Goal: Book appointment/travel/reservation

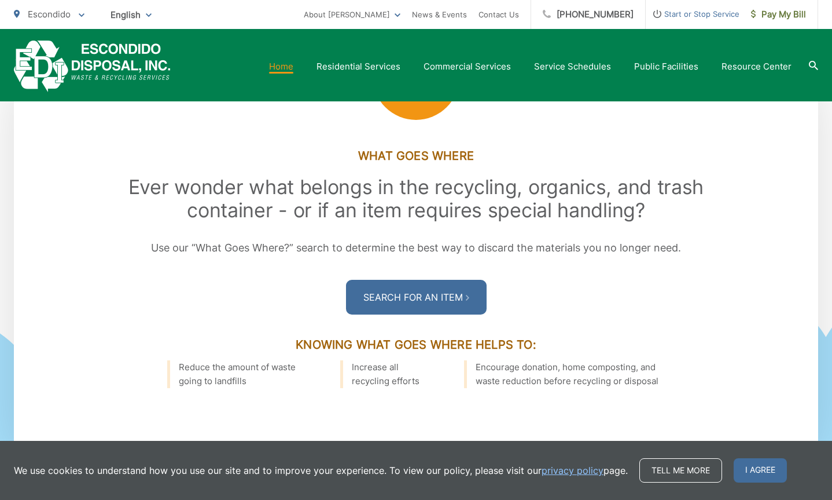
scroll to position [1563, 0]
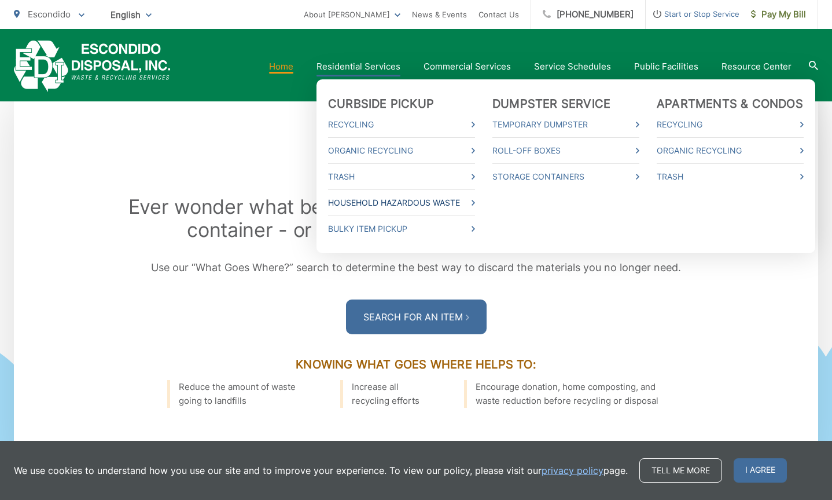
click at [378, 200] on link "Household Hazardous Waste" at bounding box center [401, 203] width 147 height 14
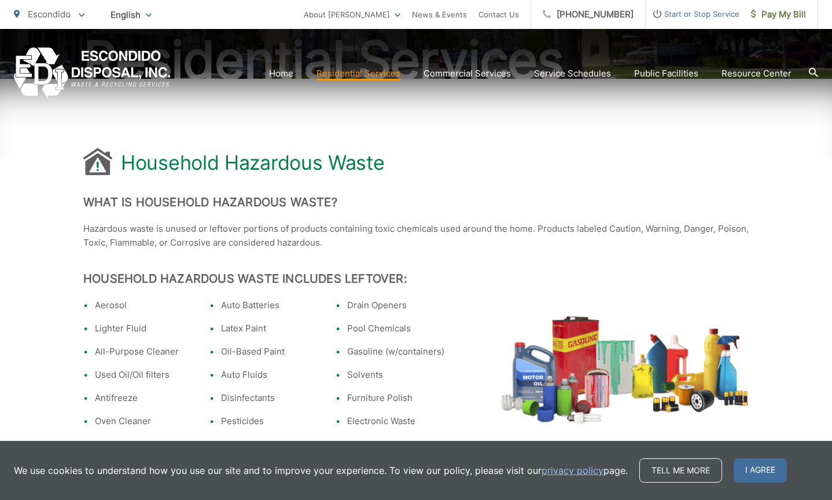
scroll to position [174, 0]
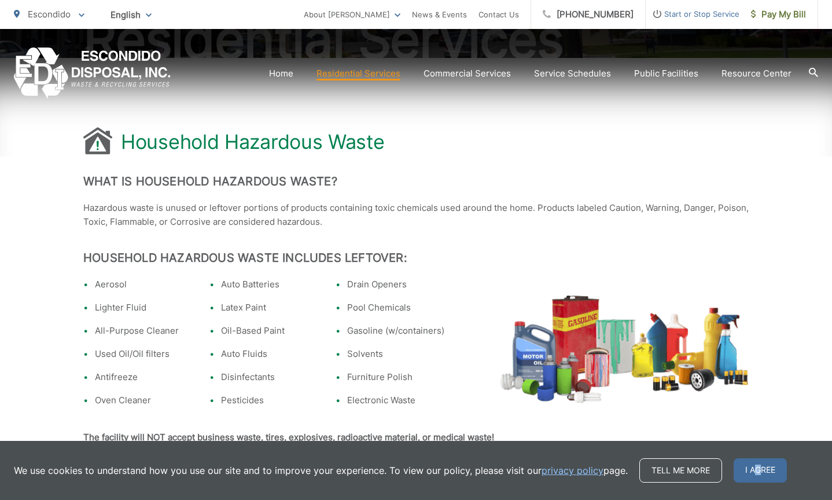
click at [757, 467] on span "I agree" at bounding box center [760, 470] width 53 height 24
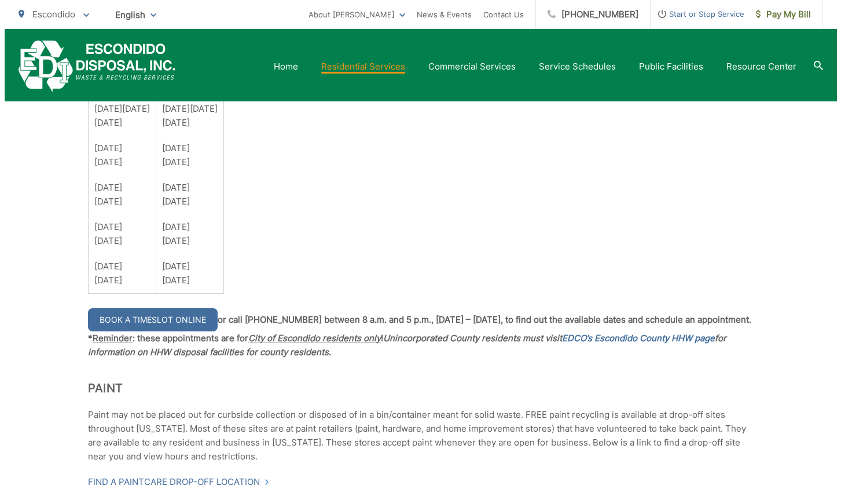
scroll to position [926, 0]
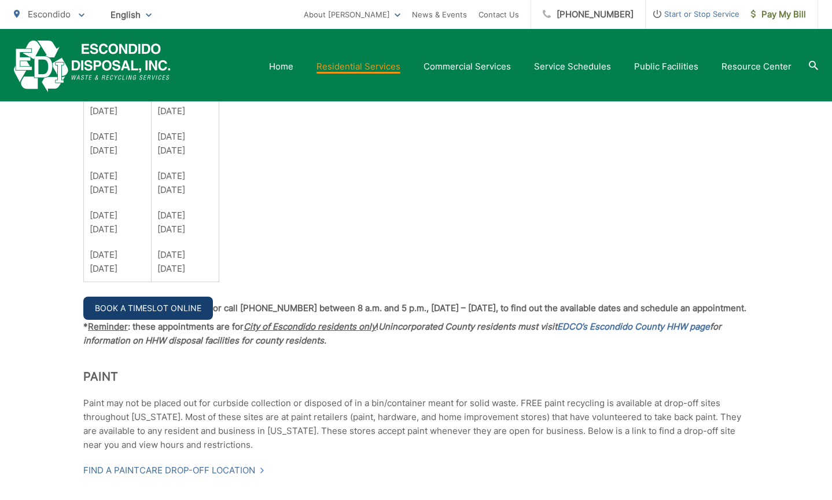
click at [134, 305] on link "Book a Timeslot Online" at bounding box center [148, 307] width 130 height 23
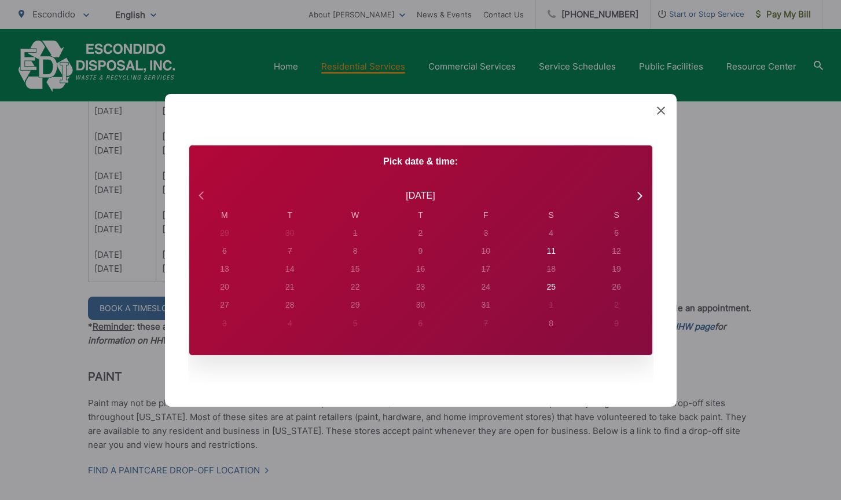
click at [199, 188] on icon at bounding box center [202, 195] width 15 height 15
click at [552, 265] on div "20" at bounding box center [550, 269] width 9 height 12
click at [548, 263] on div "20" at bounding box center [550, 269] width 9 height 12
click at [640, 193] on icon at bounding box center [639, 195] width 15 height 15
click at [547, 247] on div "11" at bounding box center [550, 251] width 9 height 12
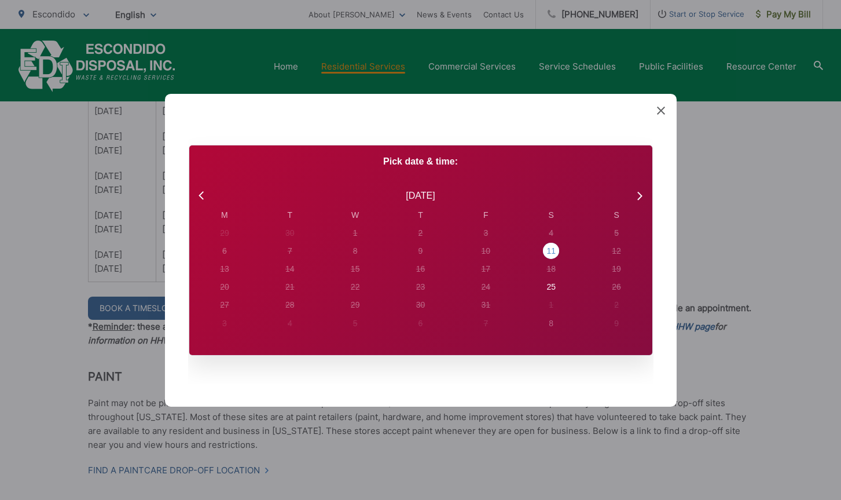
radio input "true"
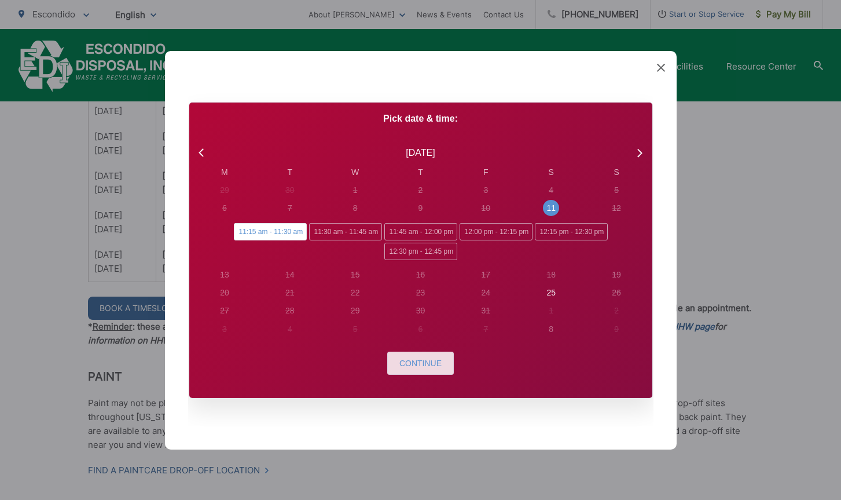
click at [424, 364] on span "Continue" at bounding box center [420, 362] width 42 height 9
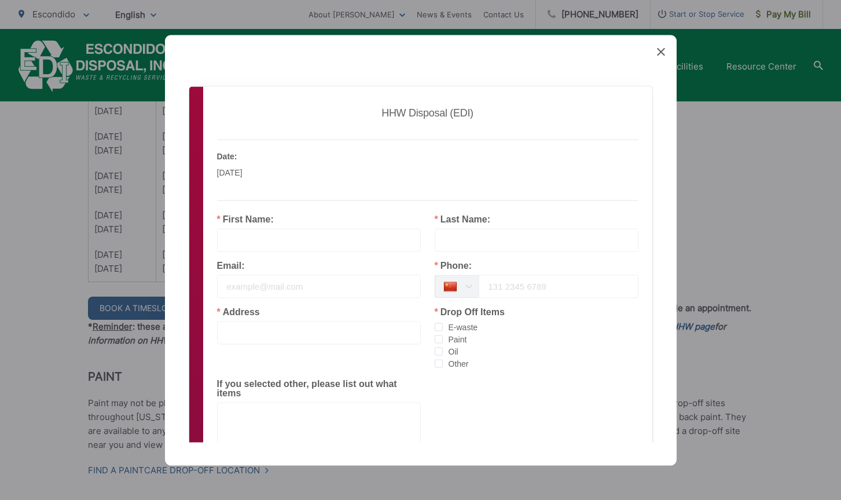
click at [276, 228] on input "text" at bounding box center [319, 239] width 204 height 23
type input "Dan"
type input "Jackson"
type input "djaks@me.com"
click at [466, 285] on icon at bounding box center [468, 285] width 14 height 23
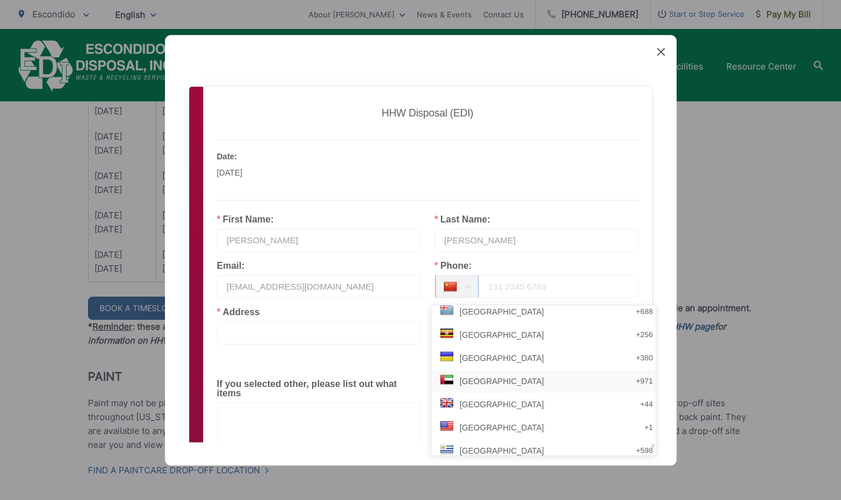
scroll to position [4820, 0]
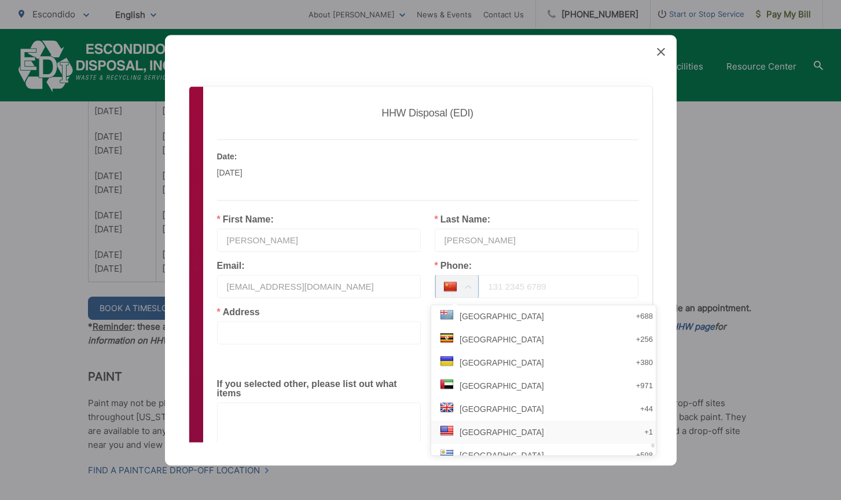
click at [475, 429] on span "United States" at bounding box center [502, 431] width 85 height 23
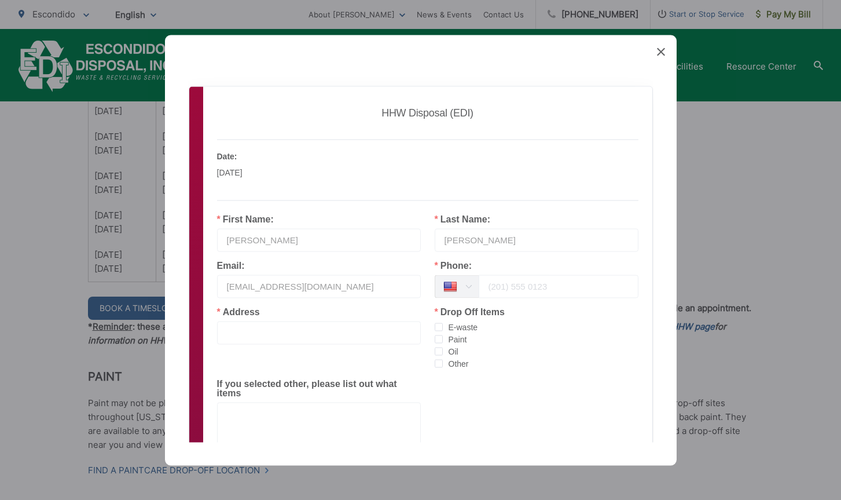
click at [501, 285] on input "tel" at bounding box center [559, 285] width 160 height 23
type input "7605335490"
click at [435, 329] on span "checkbox-group" at bounding box center [439, 326] width 8 height 8
click at [443, 322] on input "E-waste" at bounding box center [443, 322] width 0 height 0
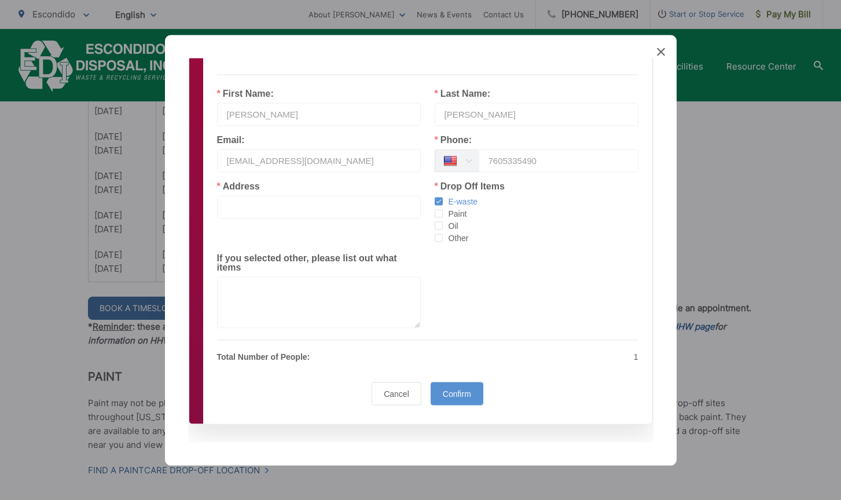
scroll to position [126, 0]
click at [445, 388] on span "Confirm" at bounding box center [457, 392] width 28 height 9
click at [251, 206] on input "text" at bounding box center [319, 206] width 204 height 23
type input "1682 Greenwood Pl Escondido CA 92029"
click at [458, 388] on span "Confirm" at bounding box center [457, 392] width 28 height 9
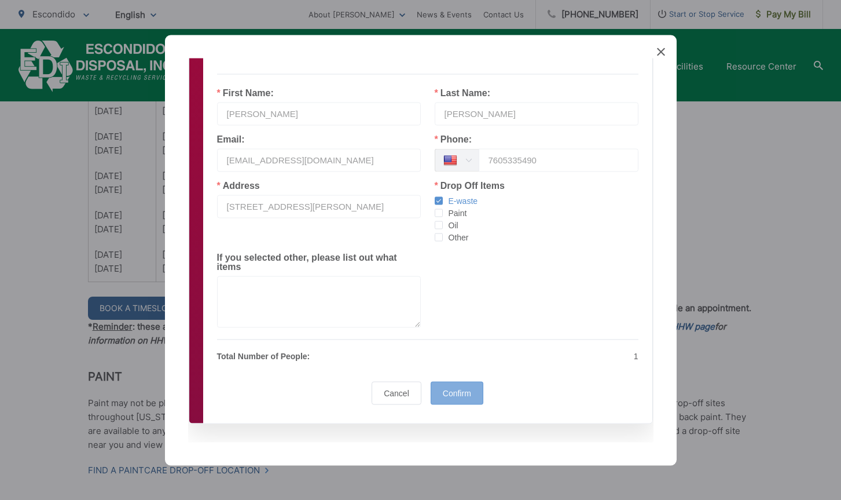
scroll to position [0, 0]
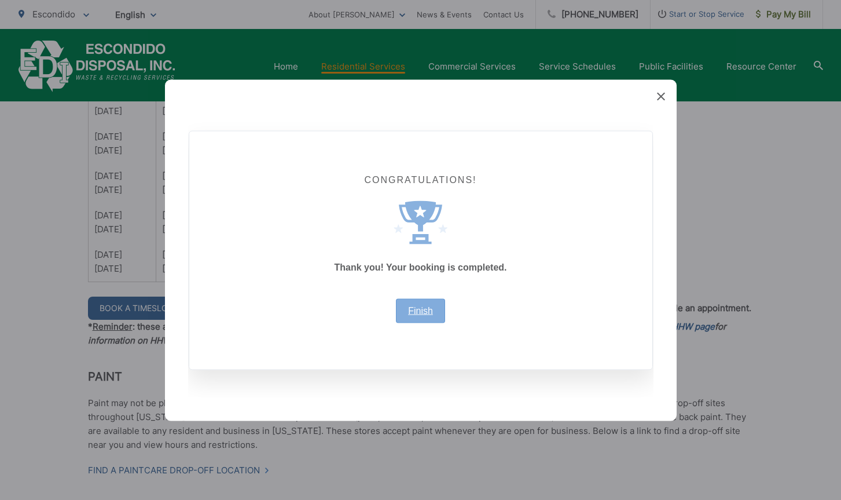
click at [416, 306] on link "Finish" at bounding box center [420, 310] width 25 height 9
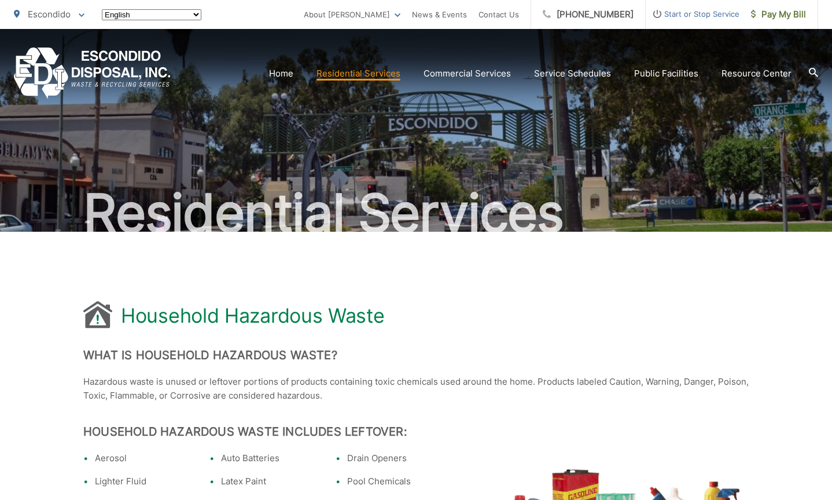
scroll to position [926, 0]
